Goal: Navigation & Orientation: Go to known website

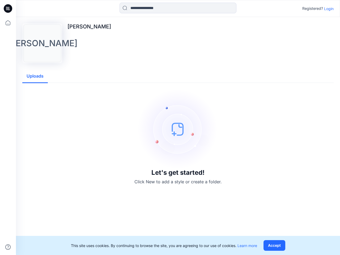
click at [170, 127] on img at bounding box center [178, 129] width 80 height 80
click at [8, 8] on icon at bounding box center [9, 8] width 2 height 0
click at [8, 23] on icon at bounding box center [8, 23] width 12 height 12
click at [8, 247] on icon at bounding box center [7, 246] width 5 height 5
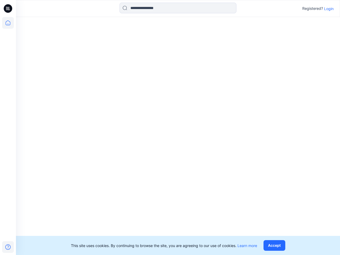
click at [178, 8] on input at bounding box center [178, 8] width 117 height 11
click at [329, 8] on p "Login" at bounding box center [329, 9] width 10 height 6
